Goal: Check status: Check status

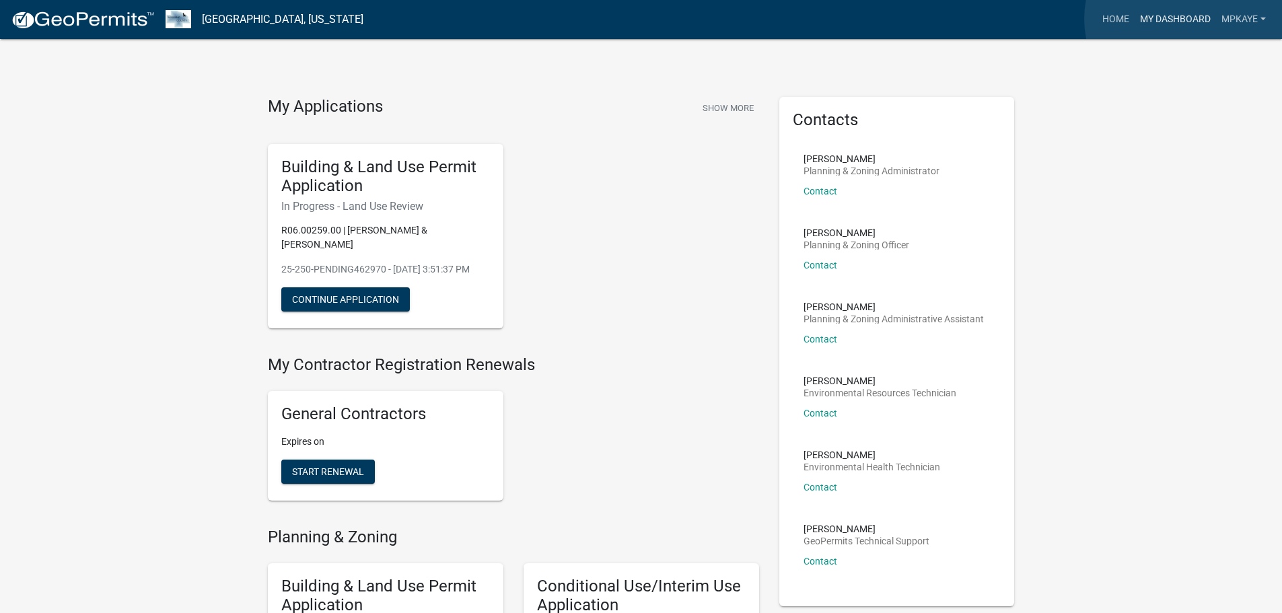
click at [1186, 18] on link "My Dashboard" at bounding box center [1174, 20] width 81 height 26
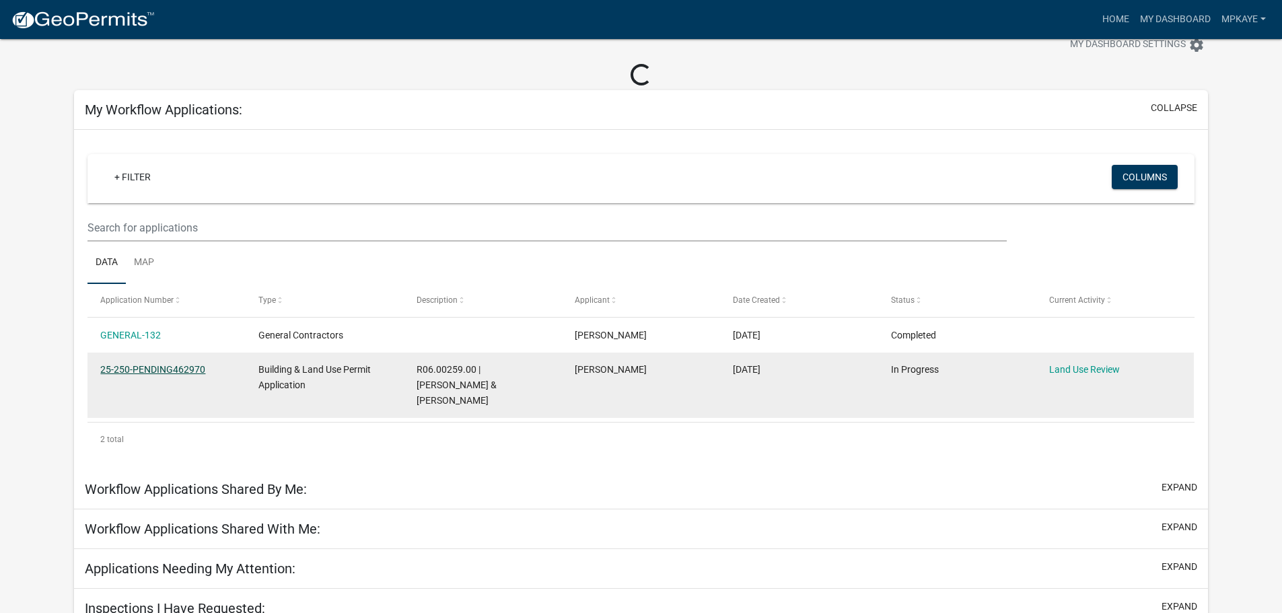
scroll to position [39, 0]
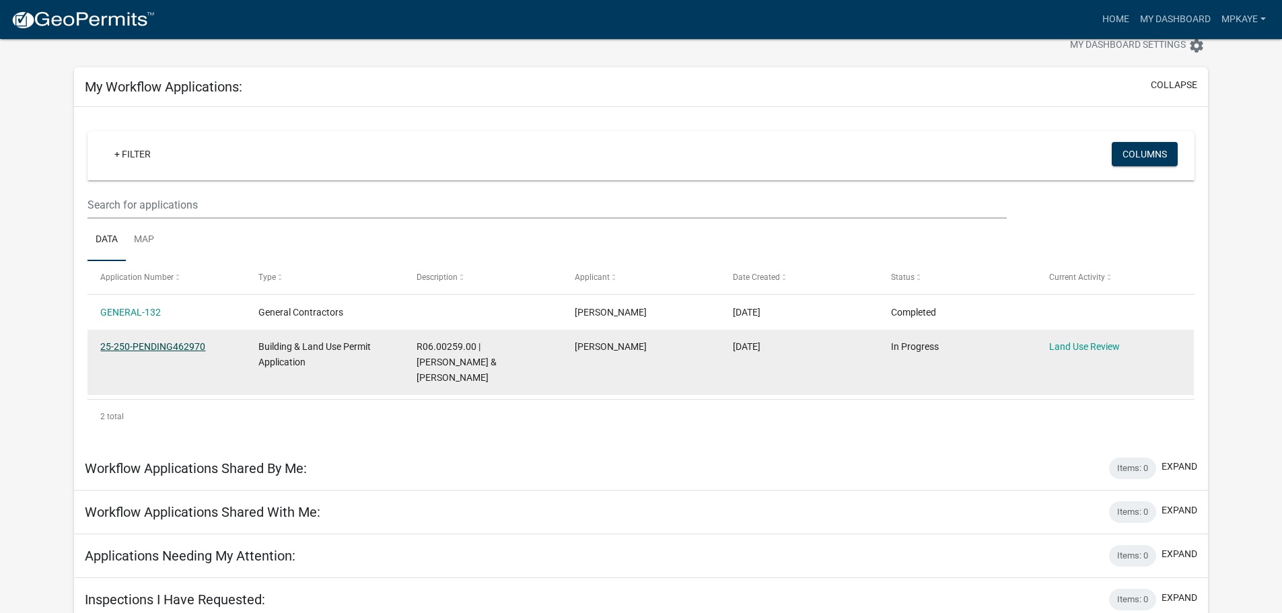
click at [174, 346] on link "25-250-PENDING462970" at bounding box center [152, 346] width 105 height 11
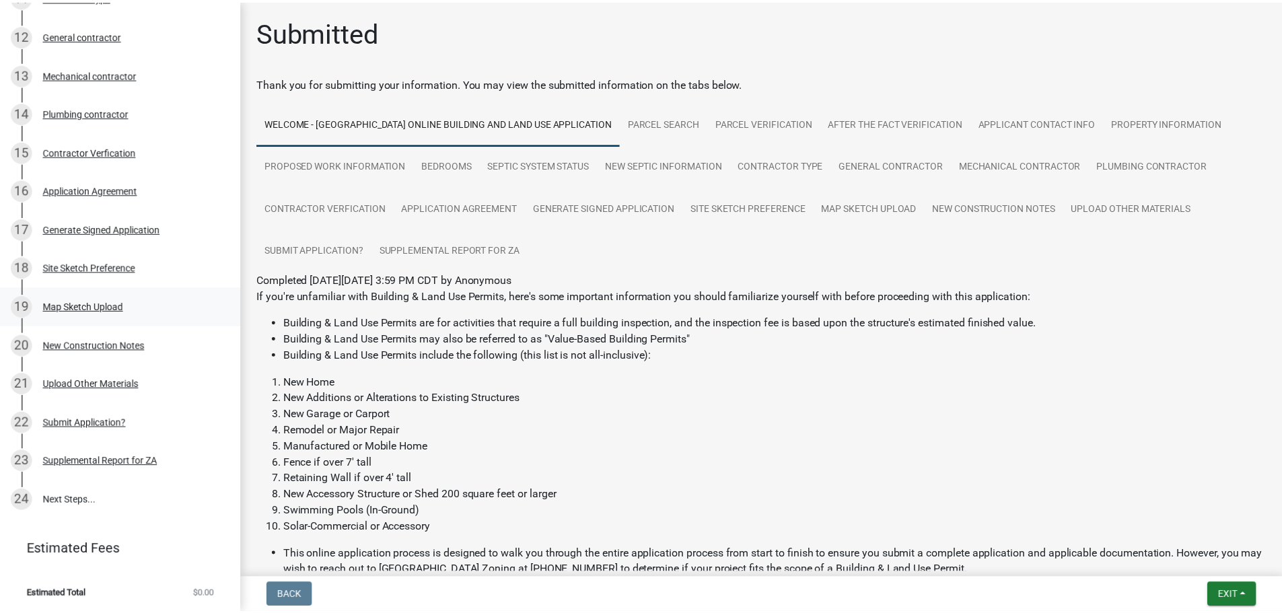
scroll to position [645, 0]
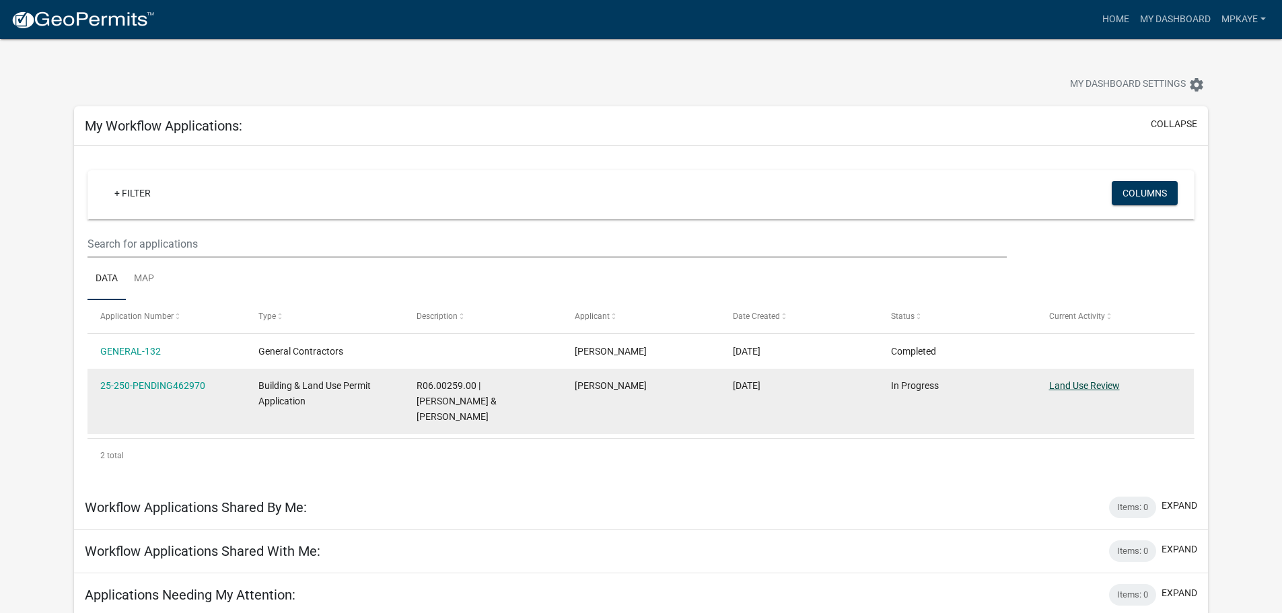
click at [1091, 386] on link "Land Use Review" at bounding box center [1084, 385] width 71 height 11
